Goal: Check status: Check status

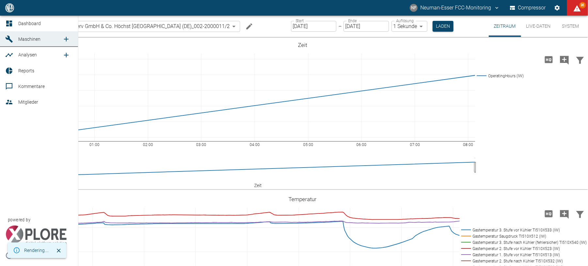
click at [8, 23] on icon at bounding box center [9, 24] width 6 height 6
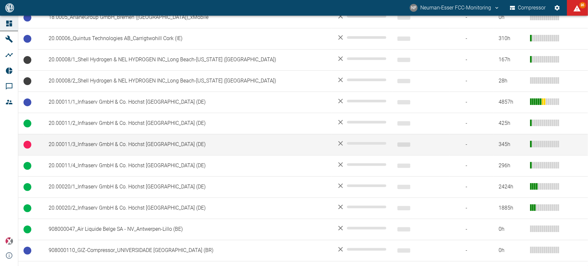
scroll to position [261, 0]
click at [91, 184] on td "20.00020/1_Infraserv GmbH & Co. Höchst KG_Frankfurt am Main (DE)" at bounding box center [187, 186] width 288 height 21
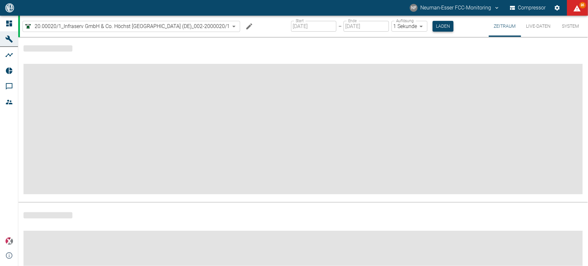
click at [446, 28] on button "Laden" at bounding box center [443, 26] width 21 height 11
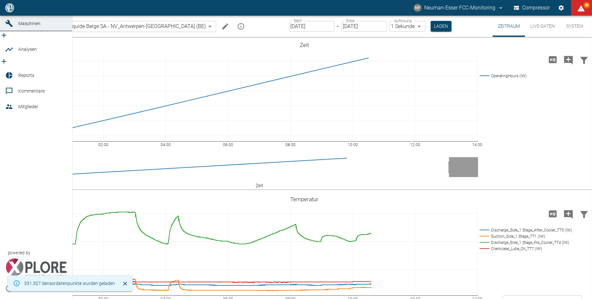
click at [9, 12] on icon at bounding box center [9, 8] width 8 height 8
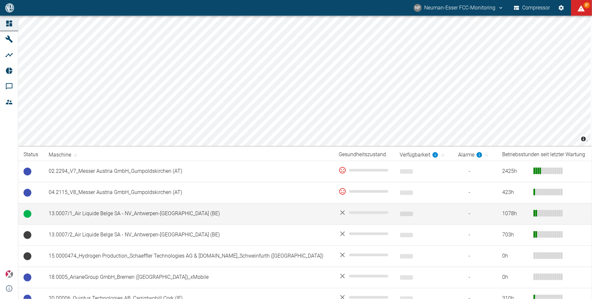
click at [30, 221] on td at bounding box center [30, 213] width 25 height 21
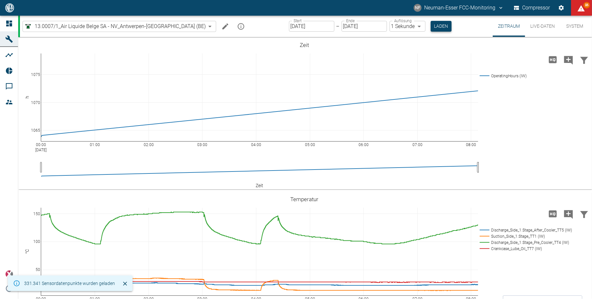
click at [431, 27] on button "Laden" at bounding box center [441, 26] width 21 height 11
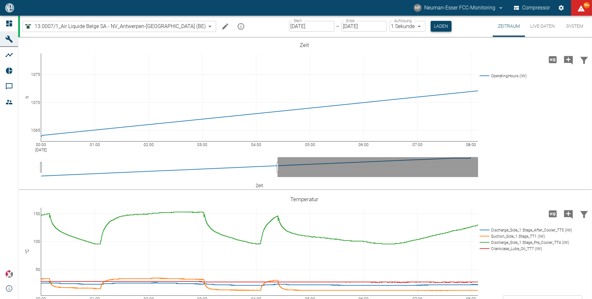
drag, startPoint x: 0, startPoint y: 0, endPoint x: 428, endPoint y: 30, distance: 428.8
click at [426, 31] on div "Start 12.09.2025 Start – Ende 12.09.2025 Ende Auflösung 1 Sekunde 1sec Auflösun…" at bounding box center [370, 26] width 163 height 21
